Goal: Transaction & Acquisition: Register for event/course

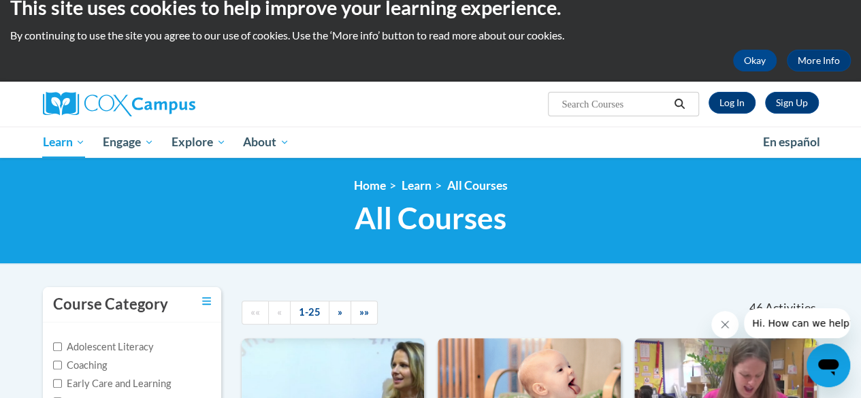
scroll to position [20, 0]
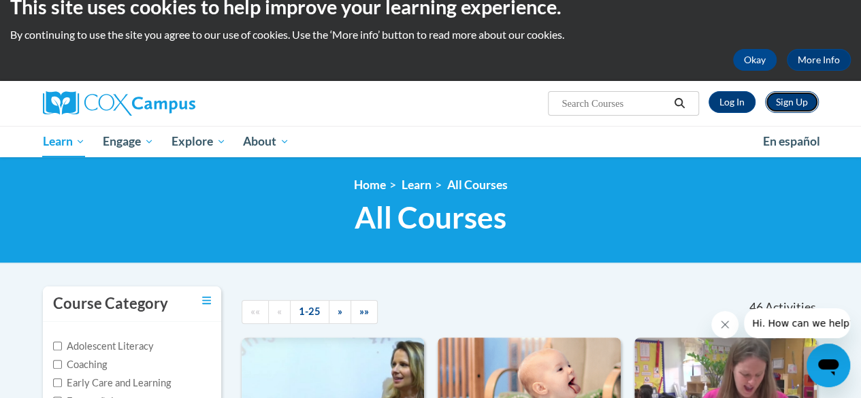
click at [792, 101] on link "Sign Up" at bounding box center [792, 102] width 54 height 22
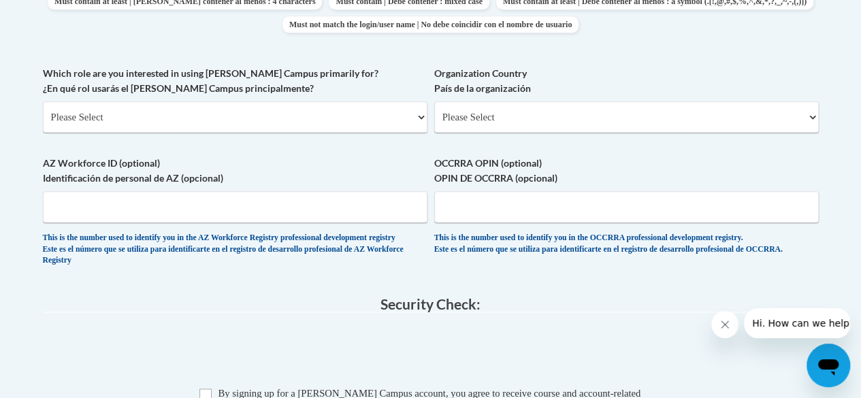
scroll to position [762, 0]
click at [466, 209] on input "OCCRRA OPIN (optional) OPIN DE OCCRRA (opcional)" at bounding box center [626, 207] width 385 height 31
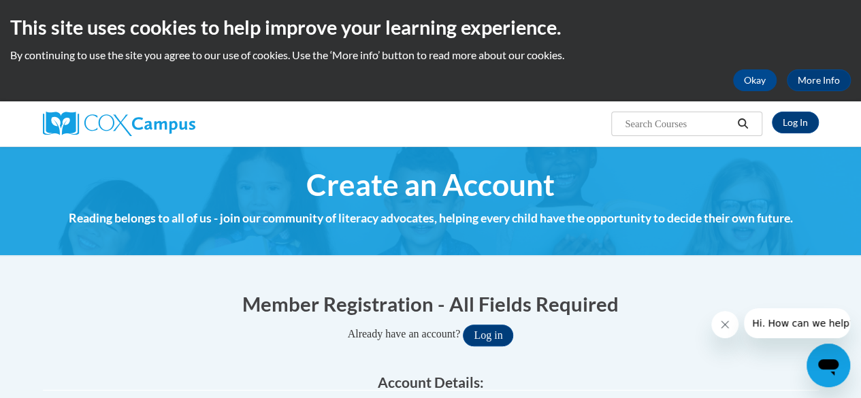
scroll to position [1, 0]
